Goal: Task Accomplishment & Management: Manage account settings

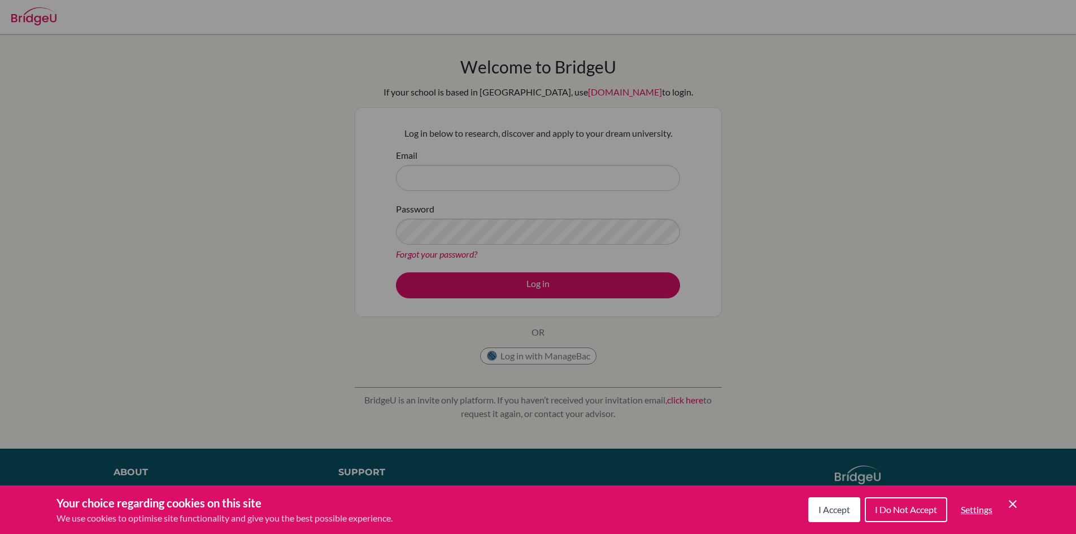
click at [1016, 503] on icon "Cookie Control Close Icon" at bounding box center [1013, 504] width 14 height 14
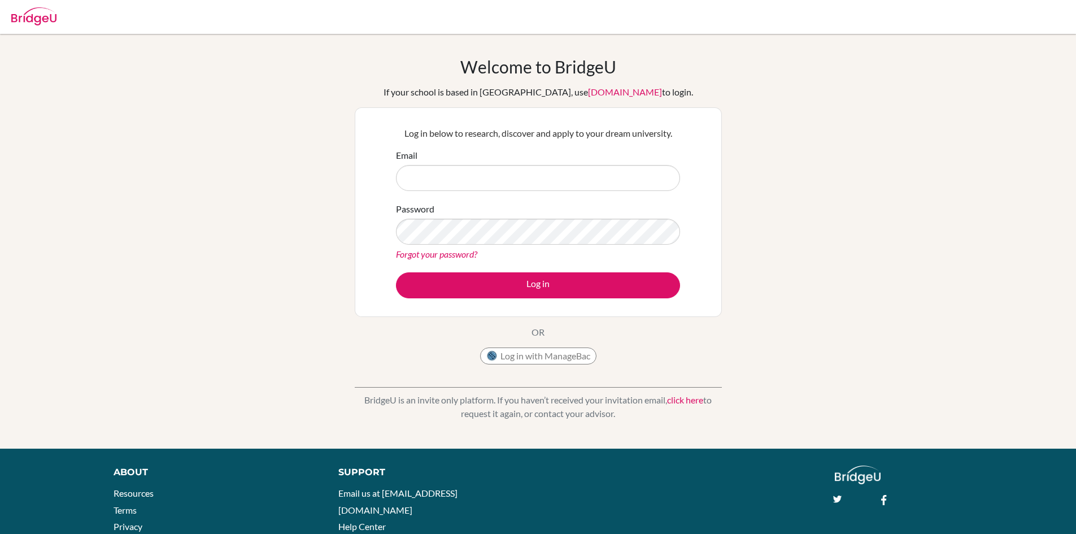
click at [448, 252] on link "Forgot your password?" at bounding box center [436, 253] width 81 height 11
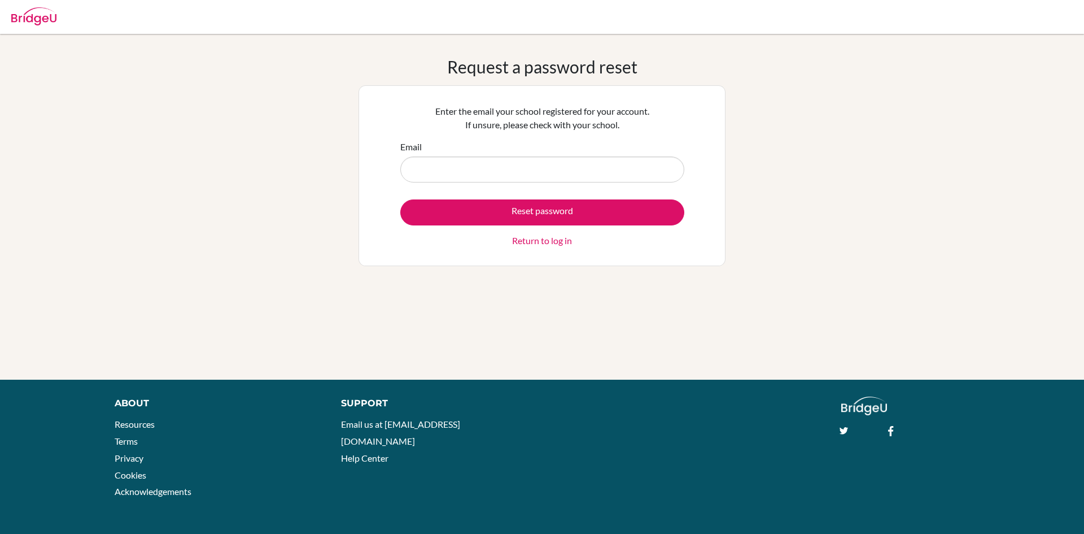
click at [487, 160] on input "Email" at bounding box center [542, 169] width 284 height 26
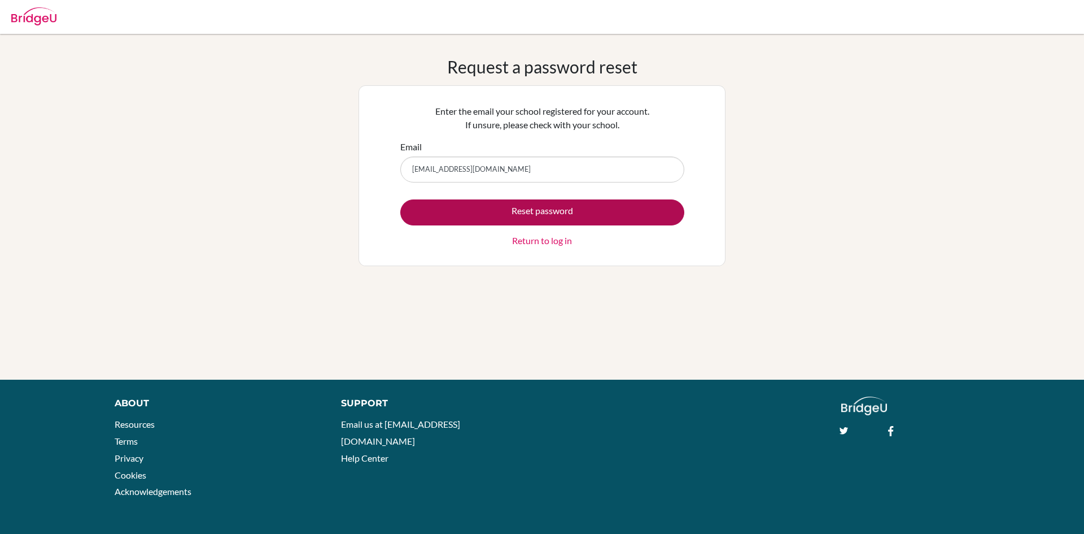
type input "insiya6619@vivekhighschool.onmicrosoft.com"
click at [506, 209] on button "Reset password" at bounding box center [542, 212] width 284 height 26
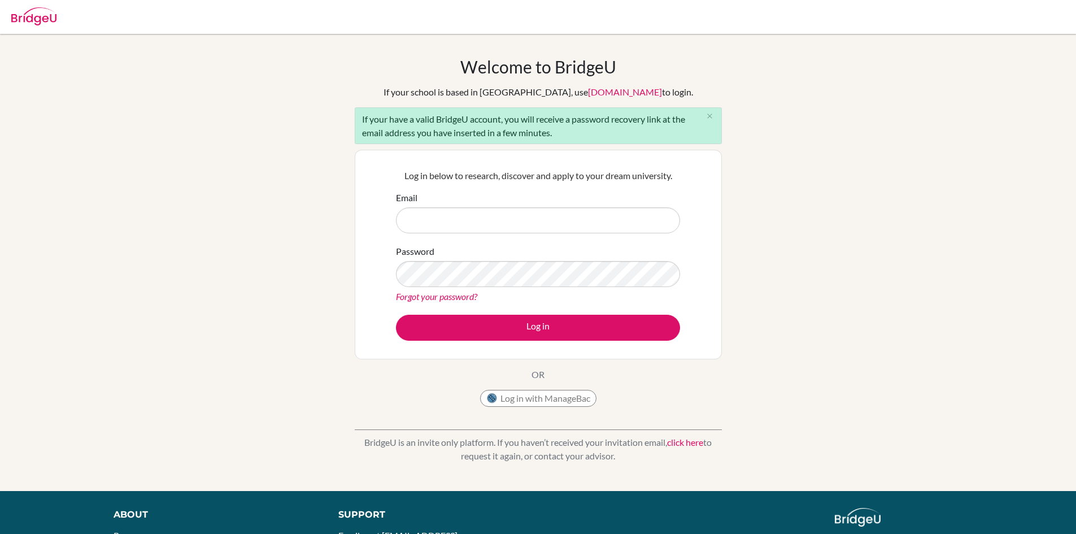
click at [495, 227] on input "Email" at bounding box center [538, 220] width 284 height 26
type input "[EMAIL_ADDRESS][DOMAIN_NAME]"
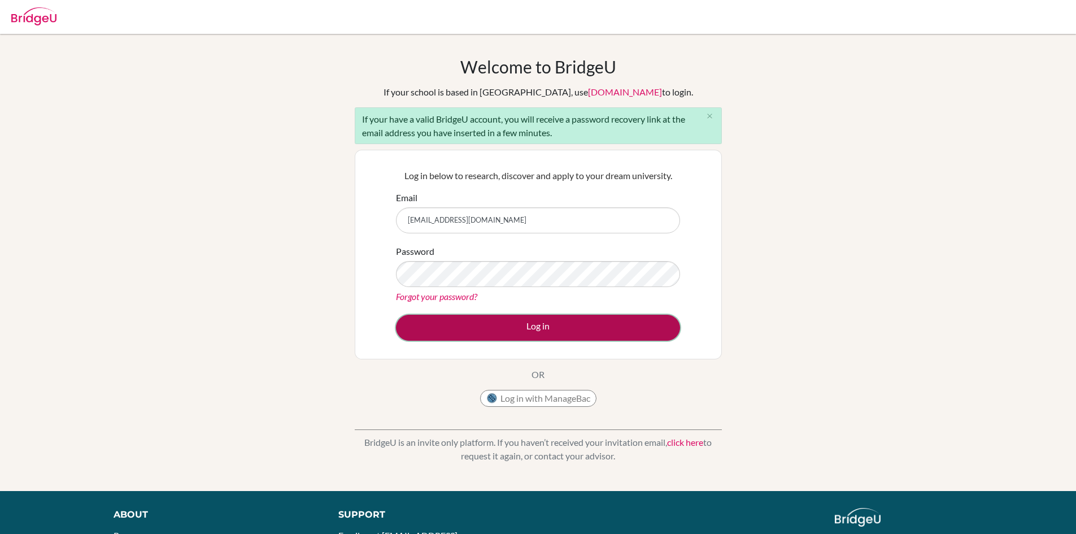
click at [476, 322] on button "Log in" at bounding box center [538, 328] width 284 height 26
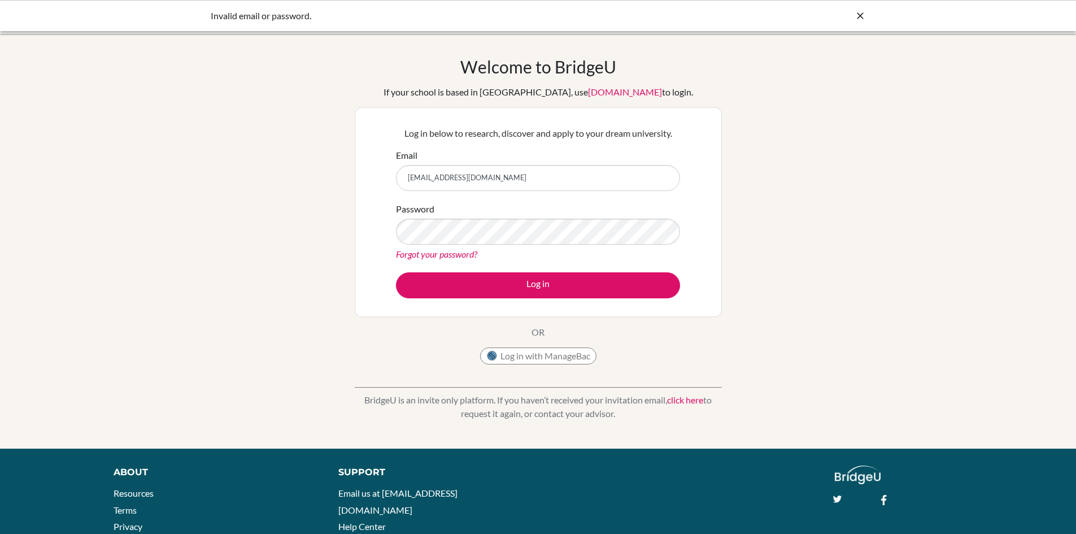
click at [468, 257] on link "Forgot your password?" at bounding box center [436, 253] width 81 height 11
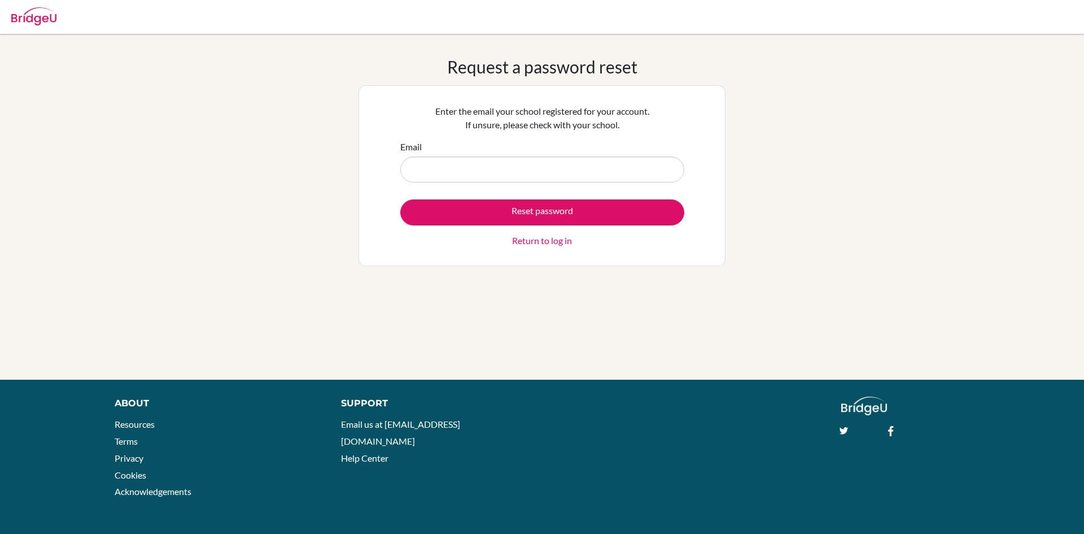
click at [422, 168] on input "Email" at bounding box center [542, 169] width 284 height 26
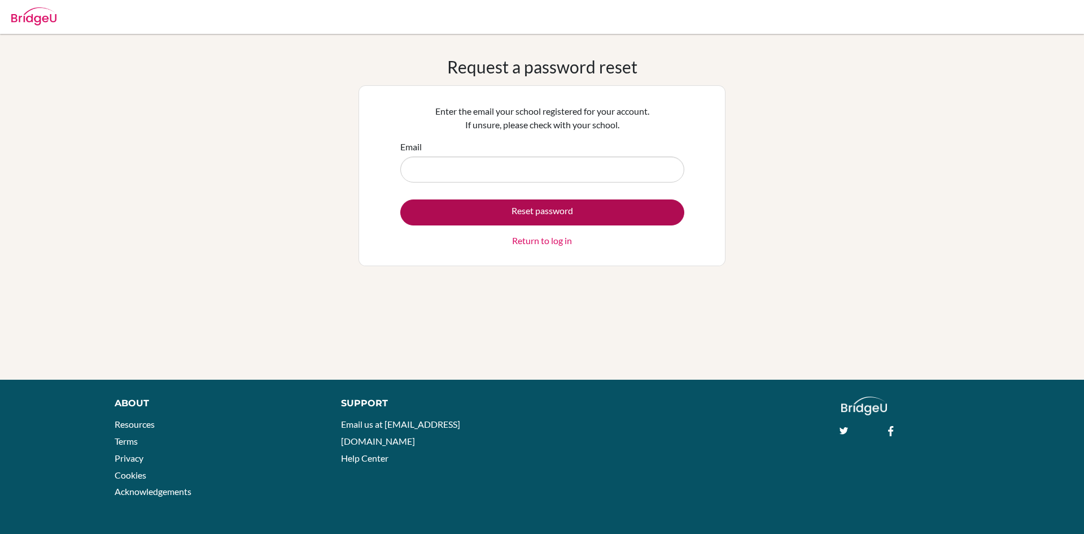
type input "[EMAIL_ADDRESS][DOMAIN_NAME]"
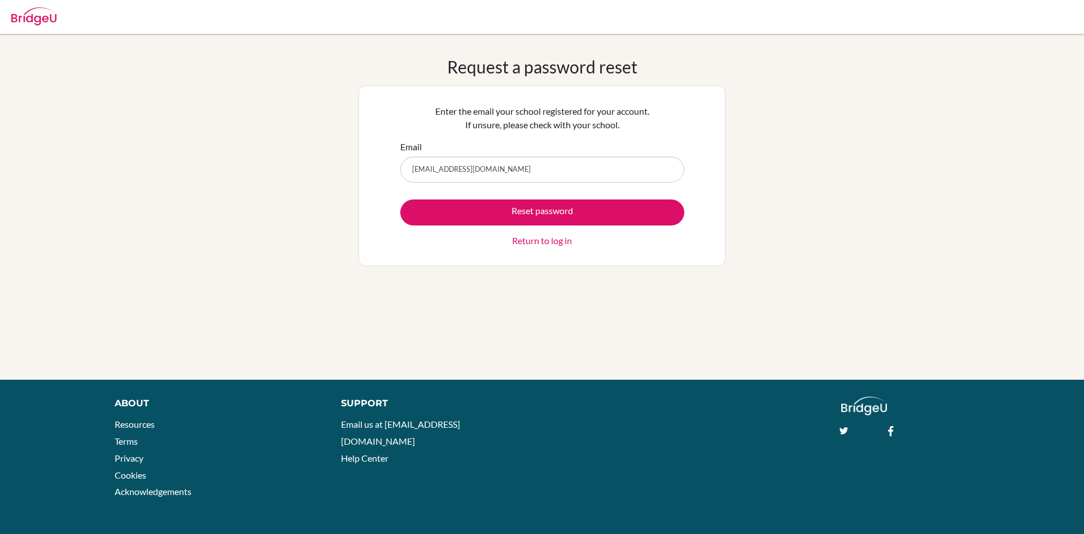
click at [545, 244] on link "Return to log in" at bounding box center [542, 241] width 60 height 14
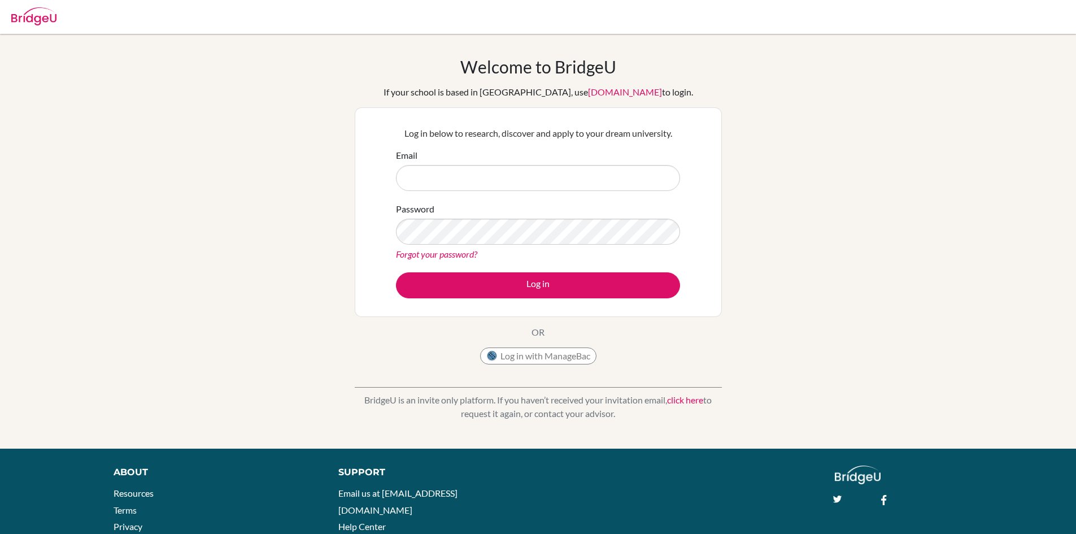
click at [537, 178] on input "Email" at bounding box center [538, 178] width 284 height 26
type input "[EMAIL_ADDRESS][DOMAIN_NAME]"
click at [396, 272] on button "Log in" at bounding box center [538, 285] width 284 height 26
click at [464, 254] on link "Forgot your password?" at bounding box center [436, 253] width 81 height 11
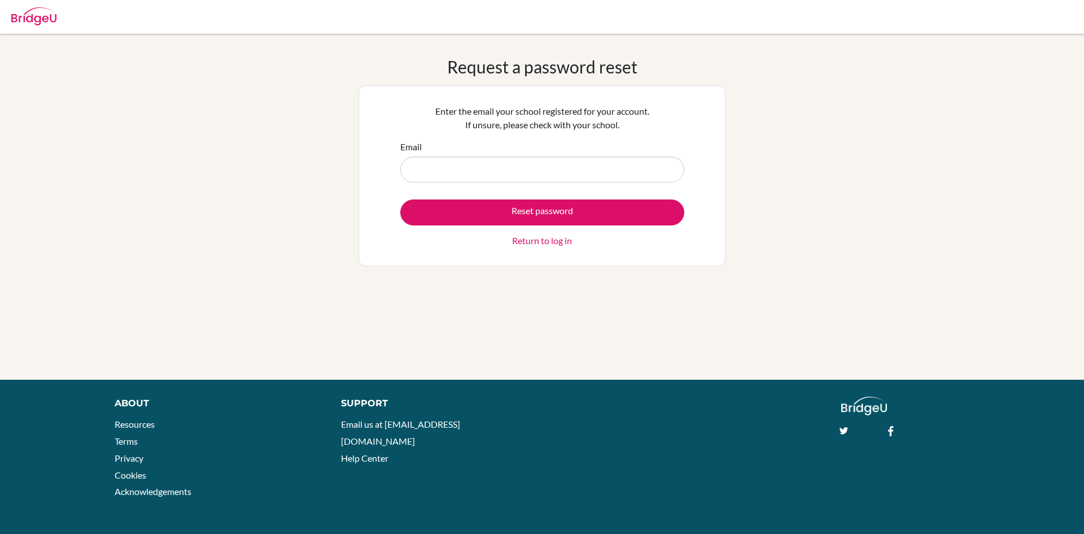
drag, startPoint x: 528, startPoint y: 187, endPoint x: 525, endPoint y: 171, distance: 16.6
drag, startPoint x: 525, startPoint y: 171, endPoint x: 32, endPoint y: 20, distance: 516.2
click at [32, 20] on img at bounding box center [33, 16] width 45 height 18
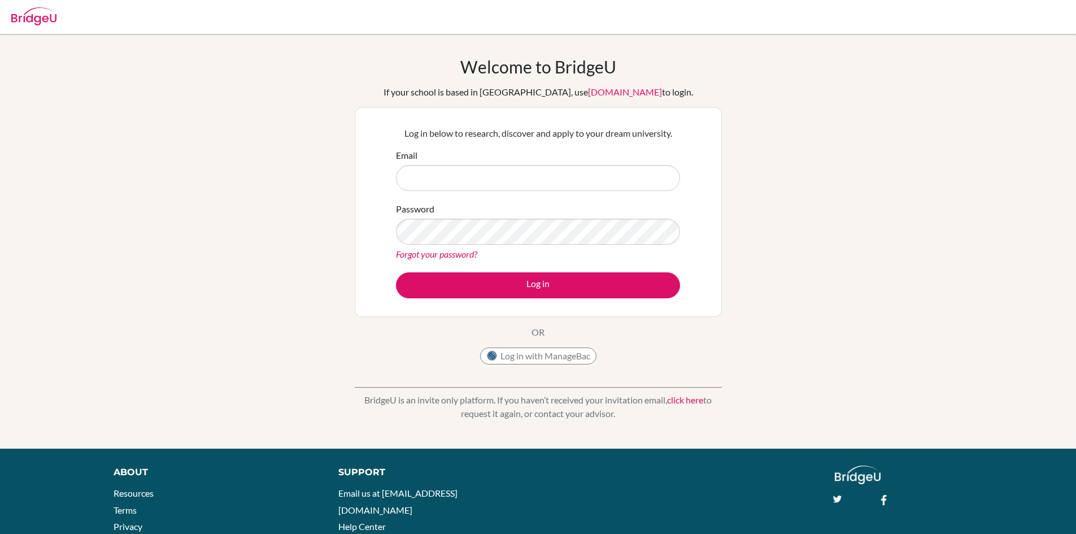
click at [436, 257] on link "Forgot your password?" at bounding box center [436, 253] width 81 height 11
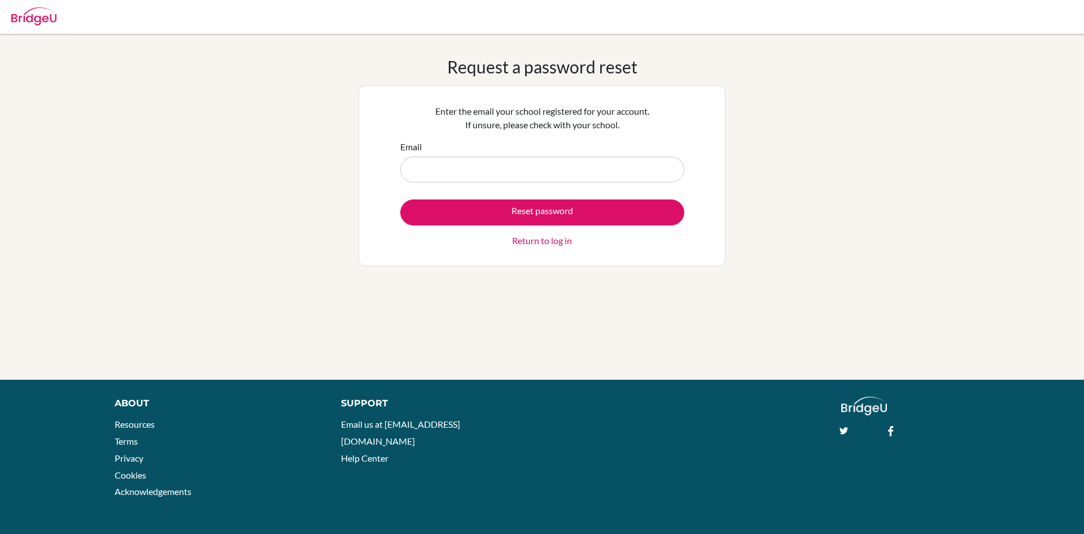
click at [630, 171] on input "Email" at bounding box center [542, 169] width 284 height 26
type input "[EMAIL_ADDRESS][DOMAIN_NAME]"
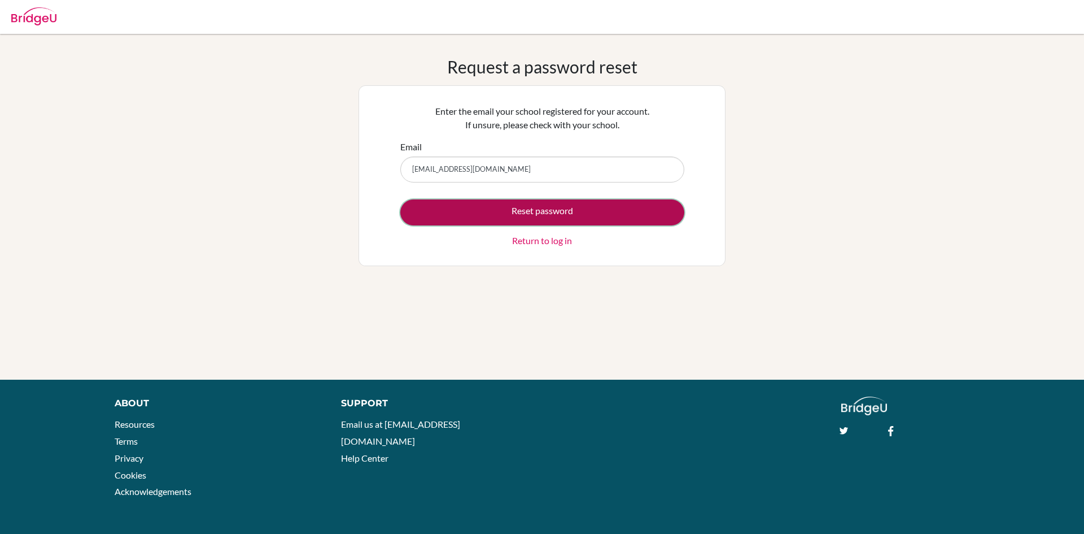
click at [565, 218] on button "Reset password" at bounding box center [542, 212] width 284 height 26
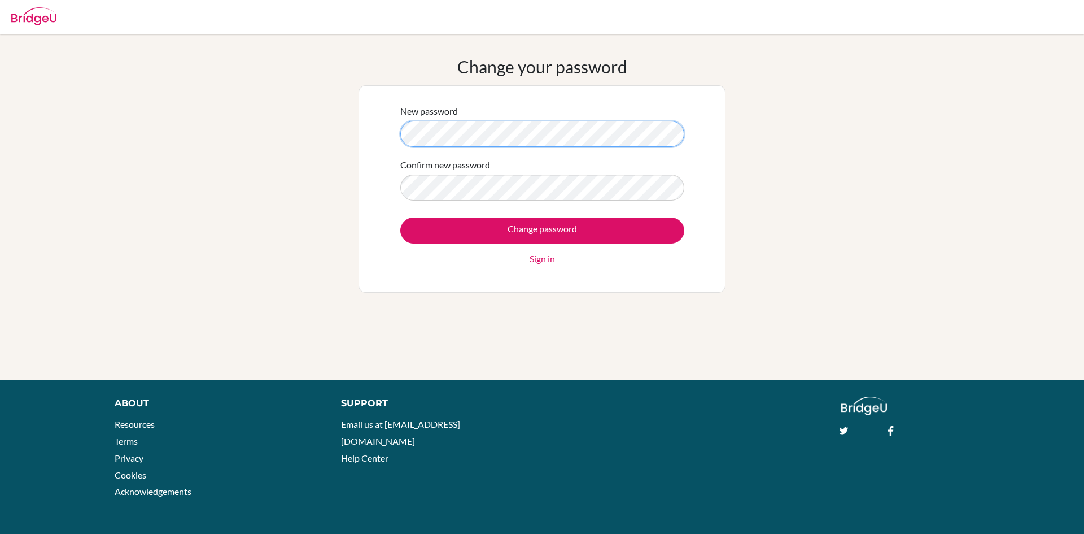
click at [347, 126] on div "Change your password New password Confirm new password Change password Sign in" at bounding box center [542, 206] width 1084 height 300
click at [387, 134] on div "New password Confirm new password Change password Sign in" at bounding box center [542, 188] width 367 height 207
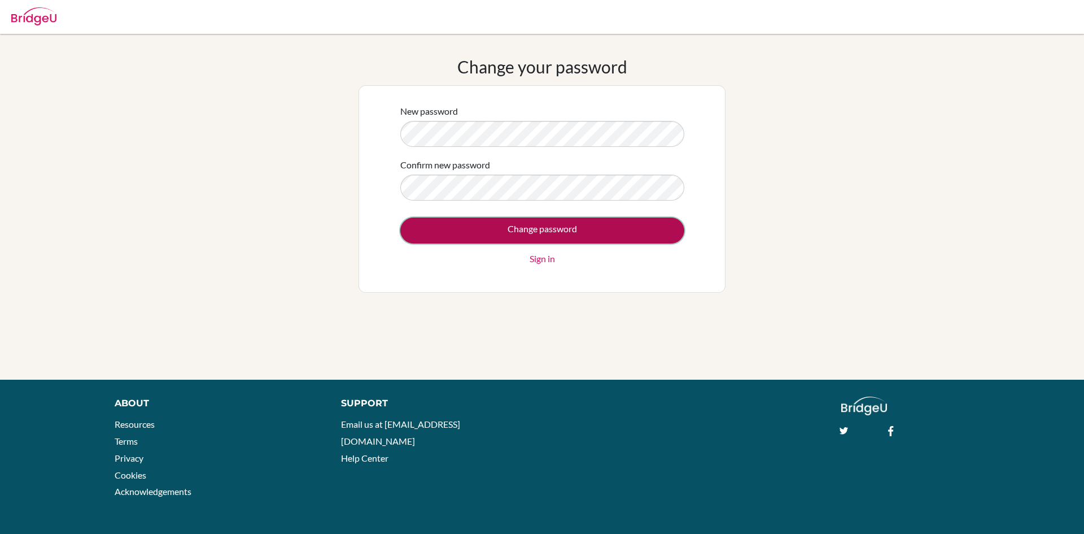
click at [490, 220] on input "Change password" at bounding box center [542, 230] width 284 height 26
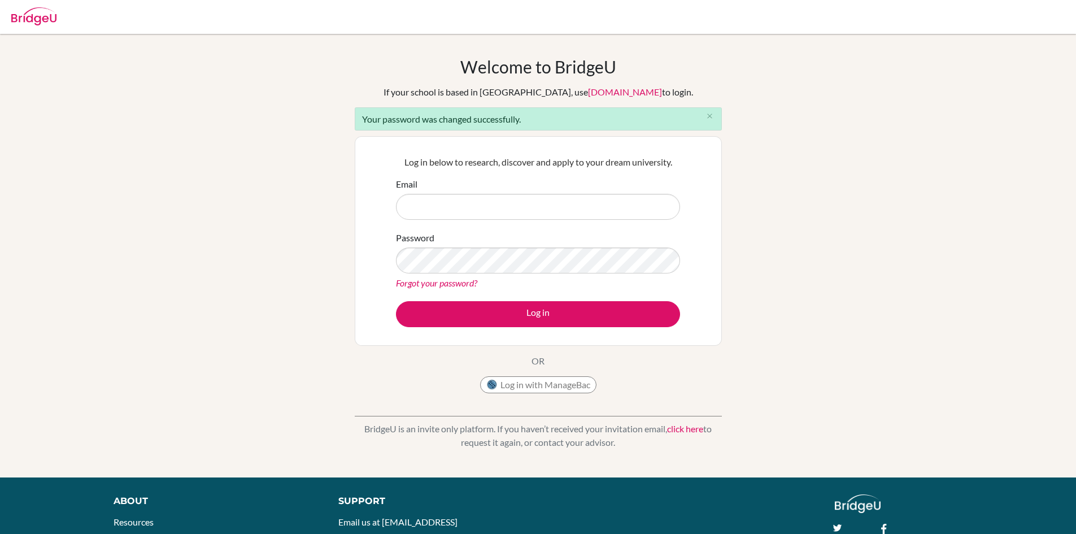
click at [517, 215] on input "Email" at bounding box center [538, 207] width 284 height 26
type input "[EMAIL_ADDRESS][DOMAIN_NAME]"
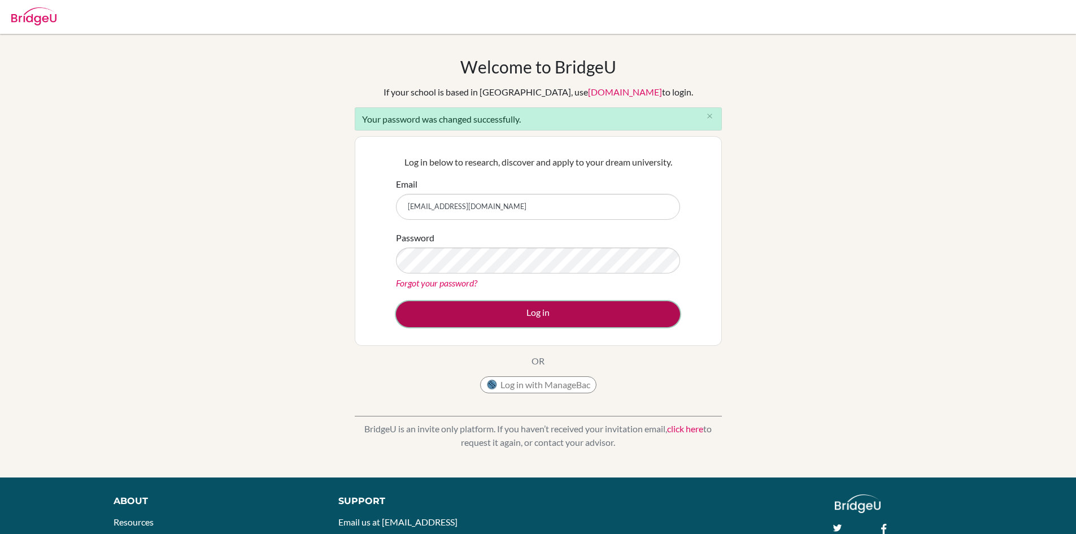
click at [475, 320] on button "Log in" at bounding box center [538, 314] width 284 height 26
